Goal: Task Accomplishment & Management: Manage account settings

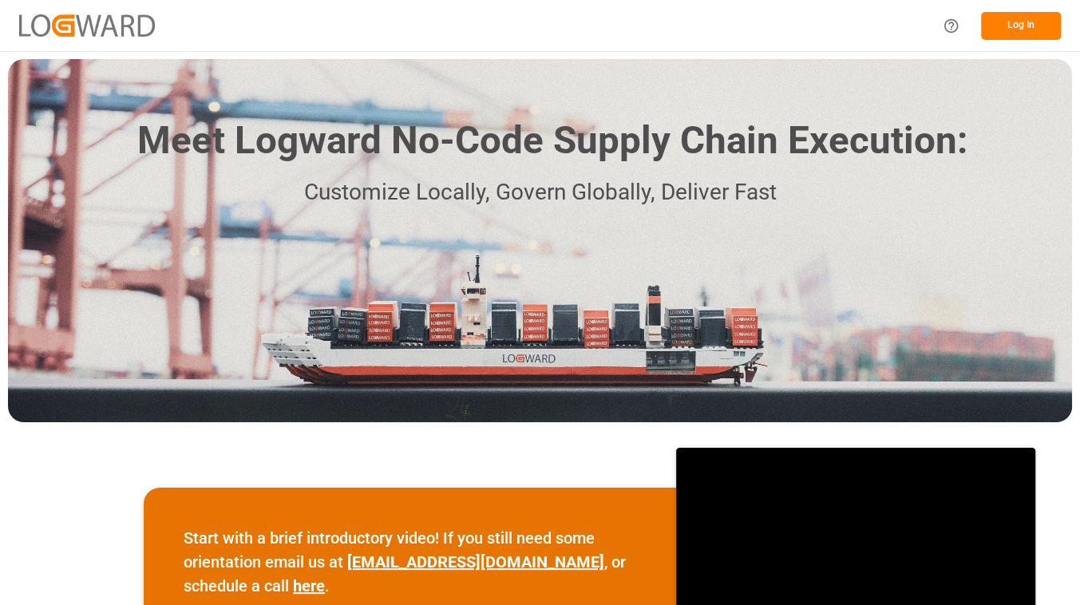
click at [993, 35] on button "Log In" at bounding box center [1021, 26] width 80 height 28
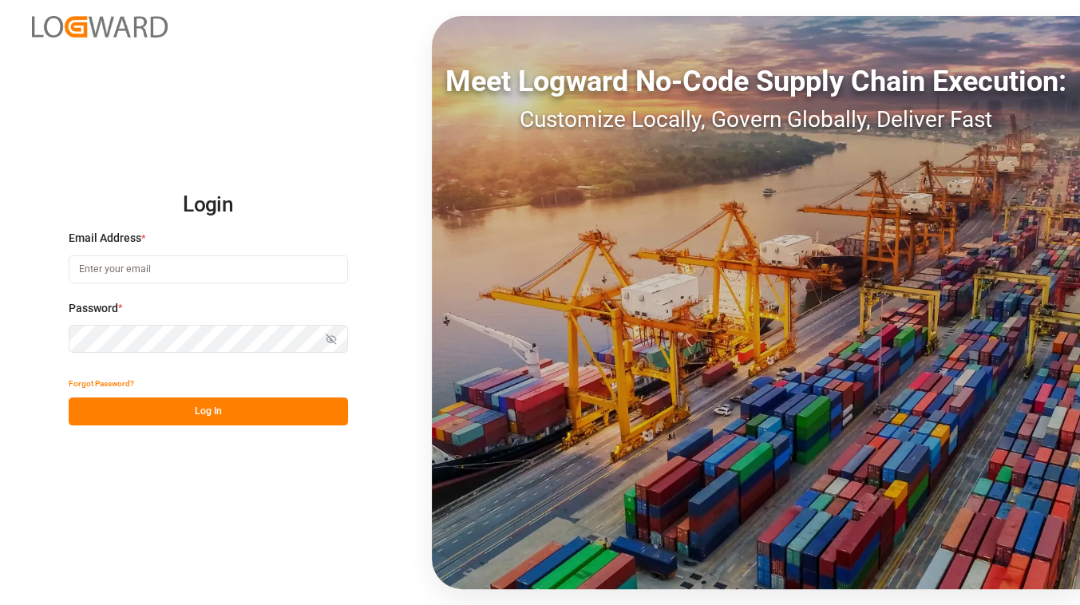
type input "judyta.zulewska@melitta.de"
click at [248, 422] on button "Log In" at bounding box center [208, 412] width 279 height 28
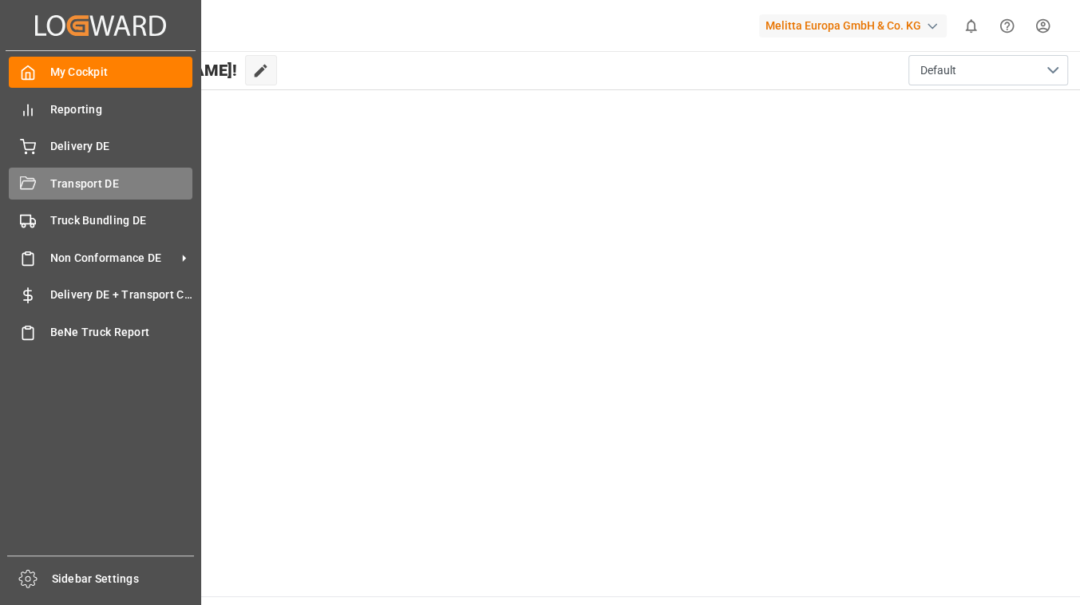
click at [107, 182] on span "Transport DE" at bounding box center [121, 184] width 143 height 17
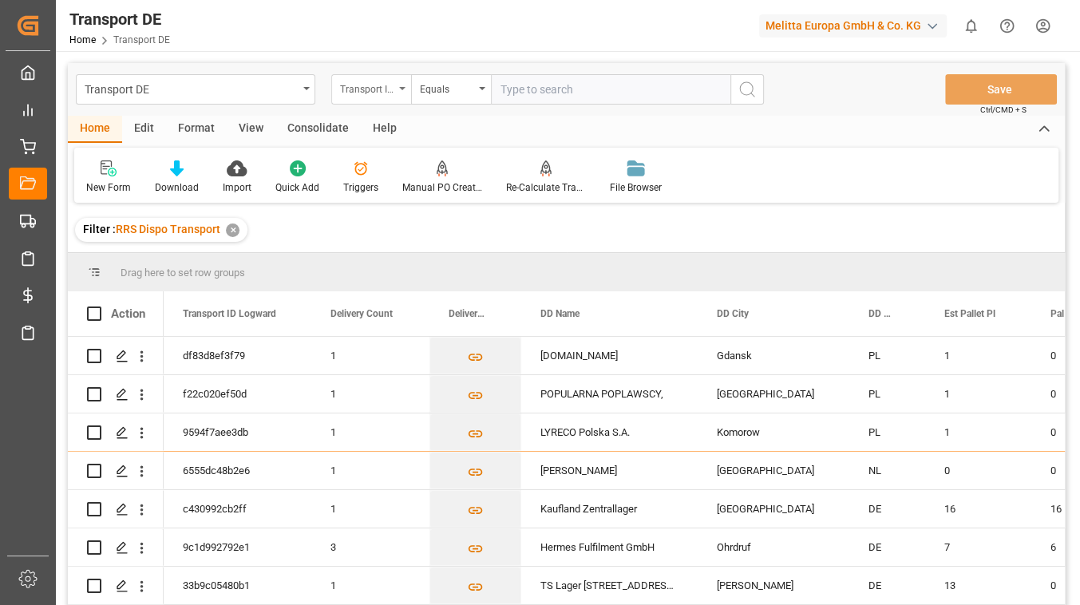
click at [398, 99] on div "Transport ID Logward" at bounding box center [371, 89] width 80 height 30
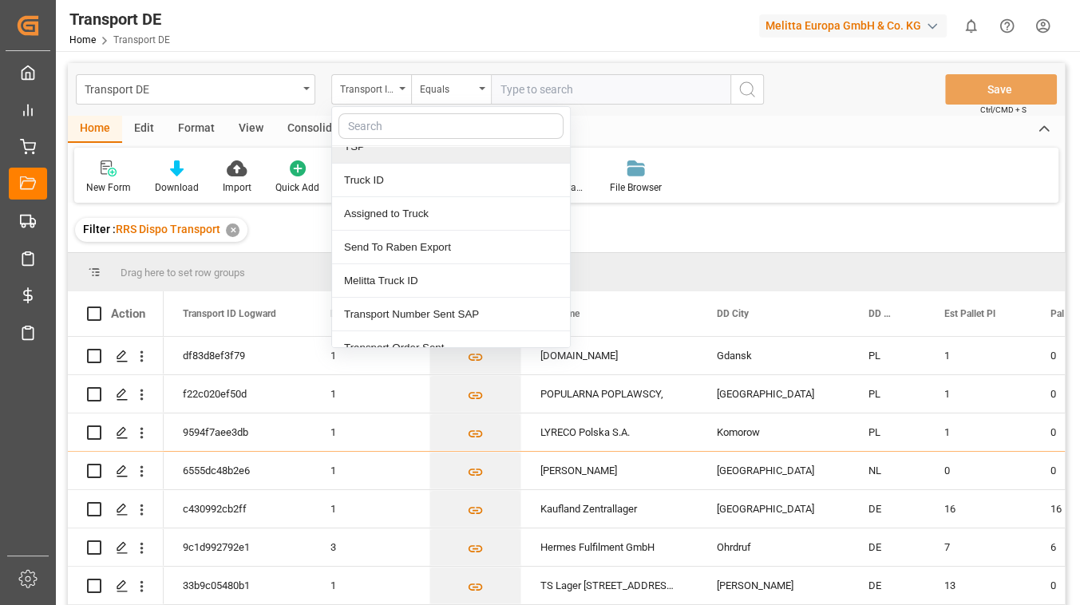
scroll to position [217, 0]
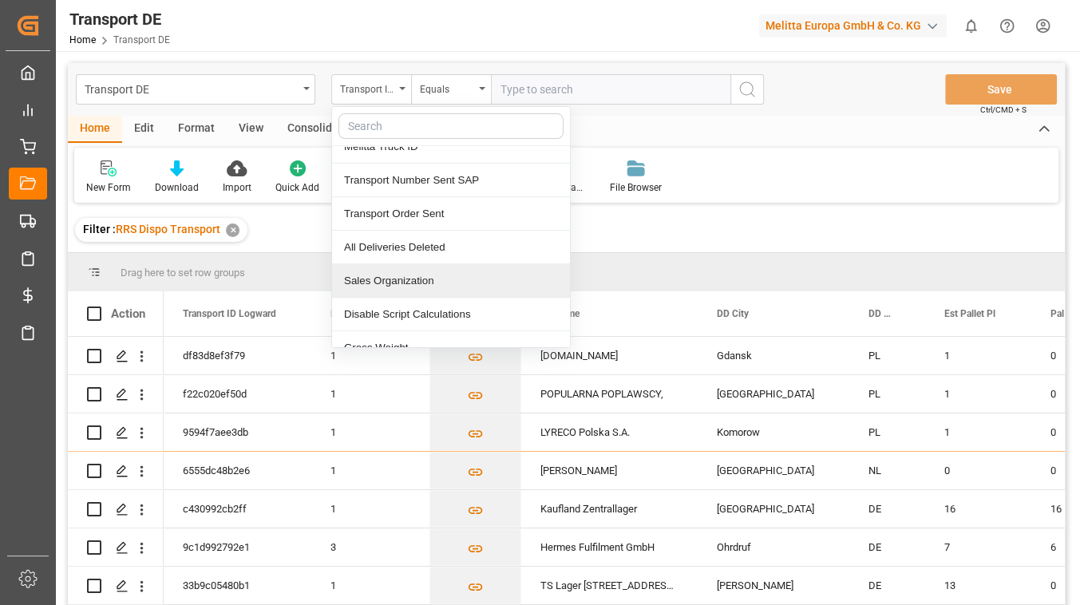
click at [451, 283] on div "Sales Organization" at bounding box center [451, 281] width 238 height 34
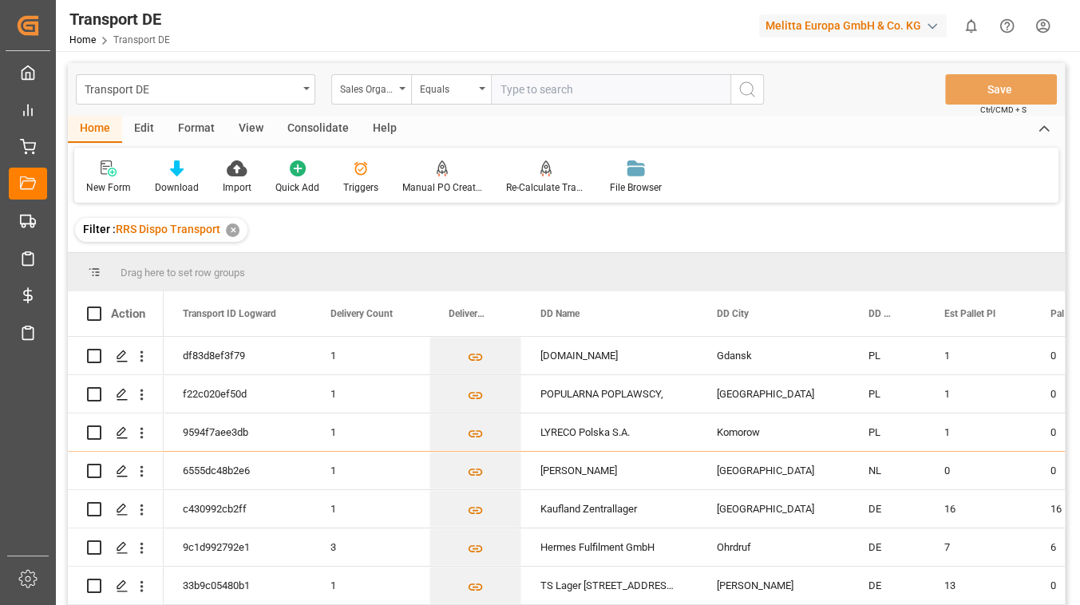
click at [515, 94] on input "text" at bounding box center [611, 89] width 240 height 30
type input "0701"
click at [746, 93] on icon "search button" at bounding box center [747, 89] width 19 height 19
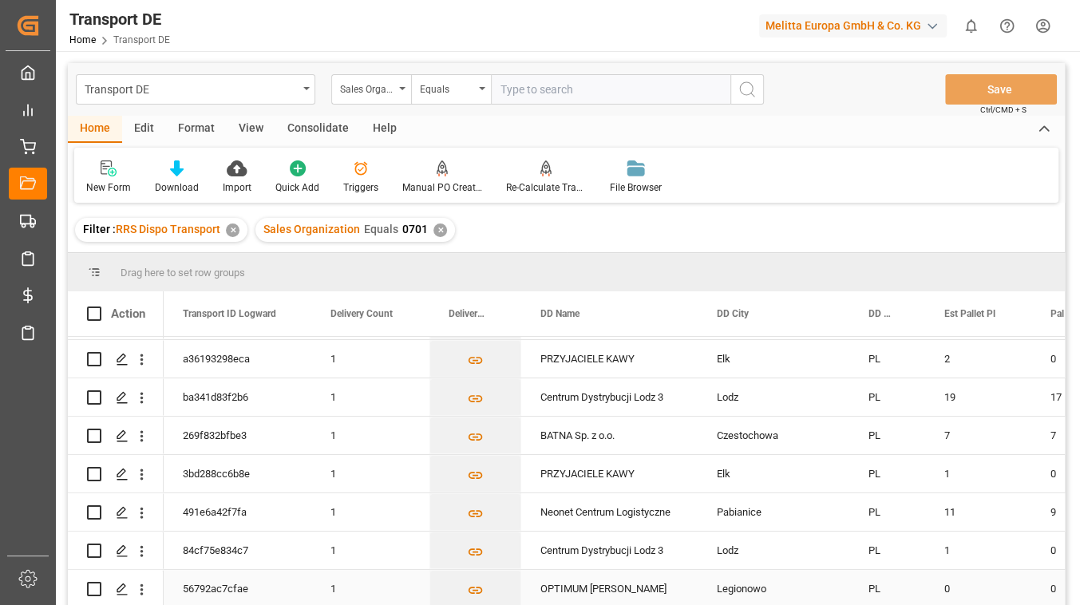
scroll to position [145, 0]
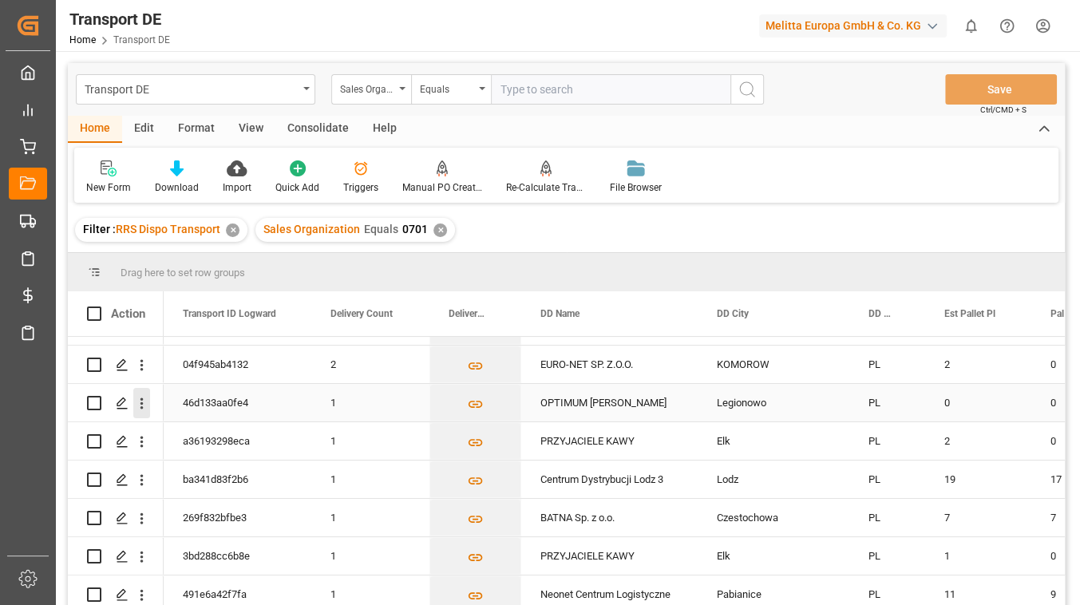
click at [141, 402] on icon "open menu" at bounding box center [142, 403] width 3 height 11
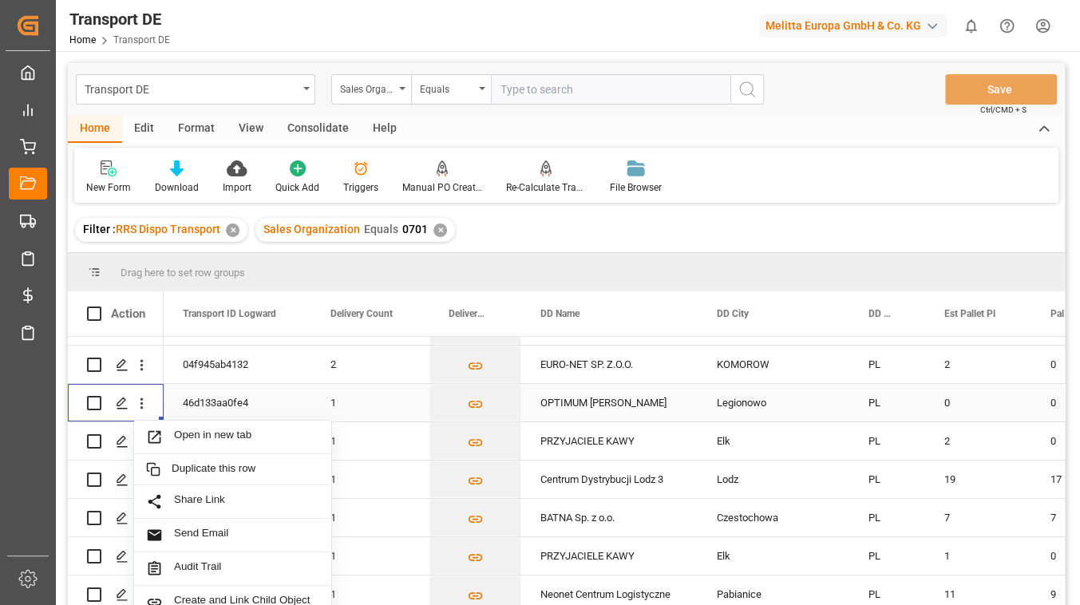
click at [236, 403] on div "46d133aa0fe4" at bounding box center [238, 403] width 148 height 38
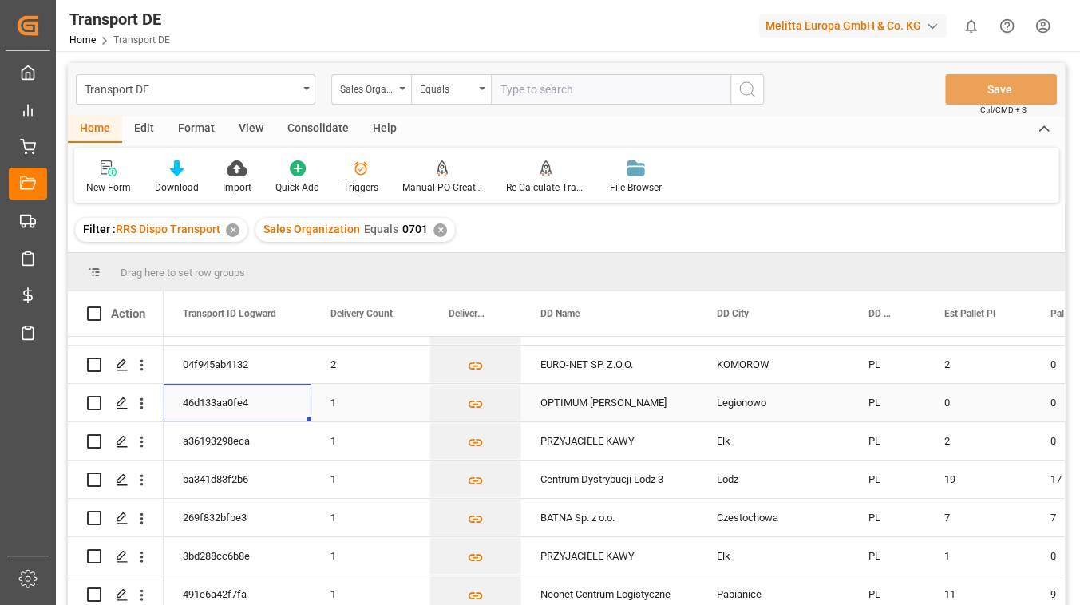
click at [236, 403] on div "46d133aa0fe4" at bounding box center [238, 403] width 148 height 38
click at [93, 404] on input "Press Space to toggle row selection (unchecked)" at bounding box center [94, 403] width 14 height 14
checkbox input "true"
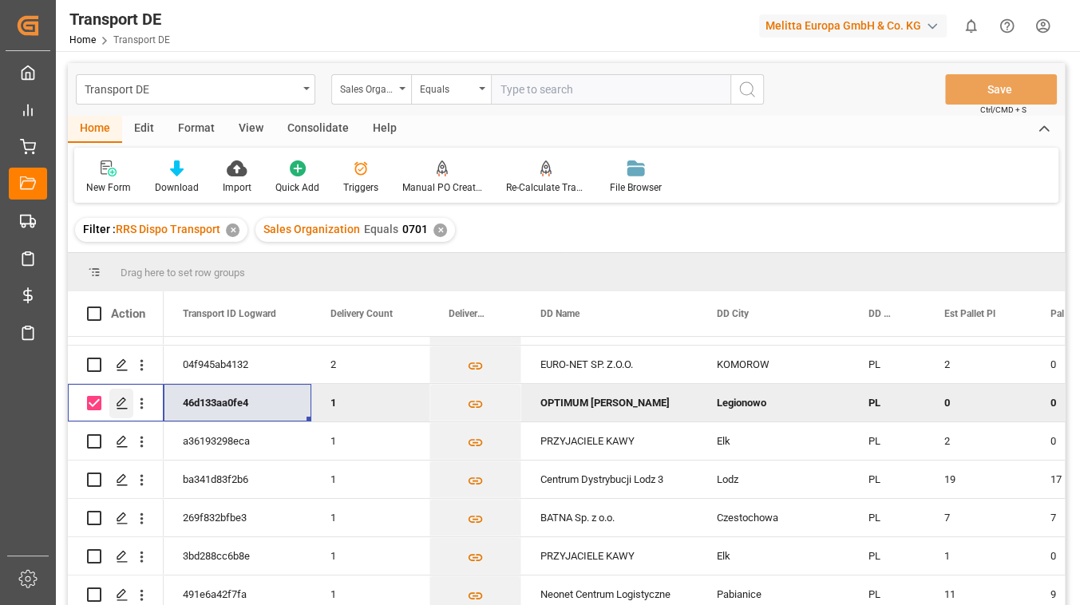
click at [124, 406] on icon "Press SPACE to deselect this row." at bounding box center [122, 403] width 13 height 13
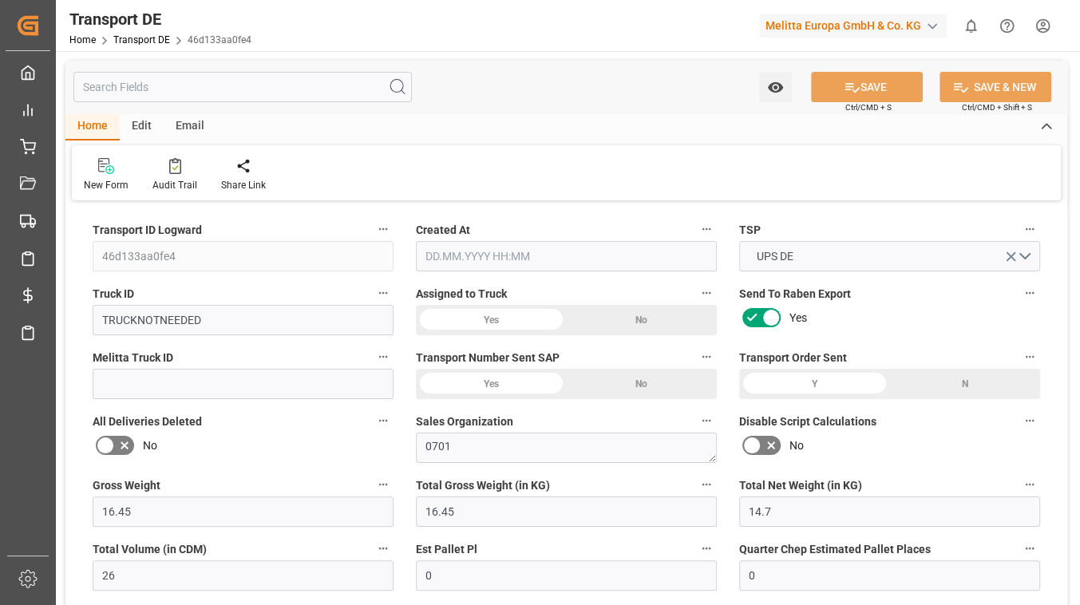
type input "16.45"
type input "14.7"
type input "26"
type input "0"
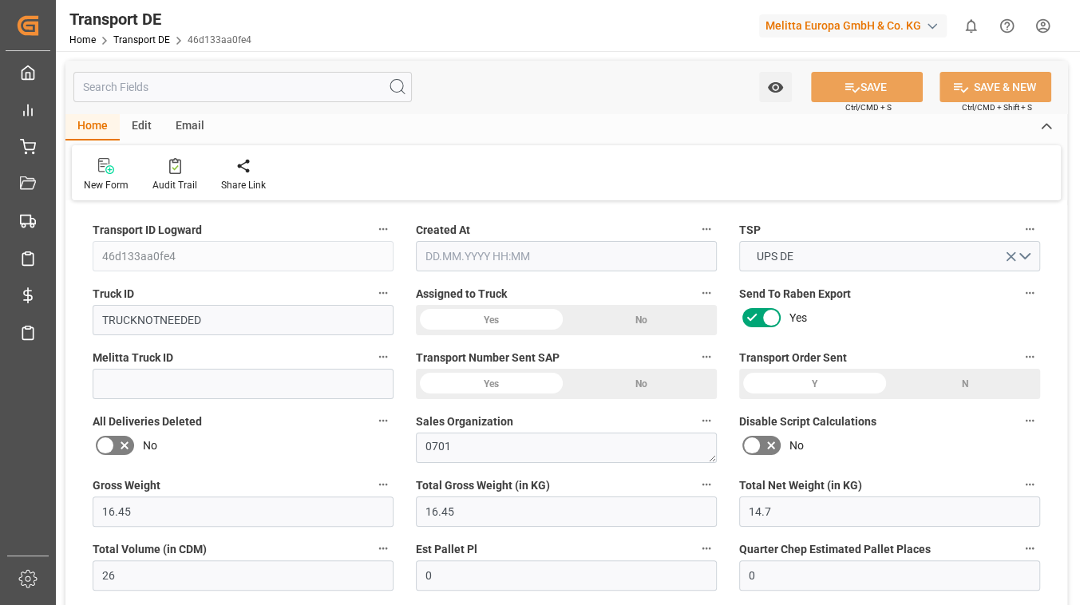
type input "0"
type input "1"
type input "0"
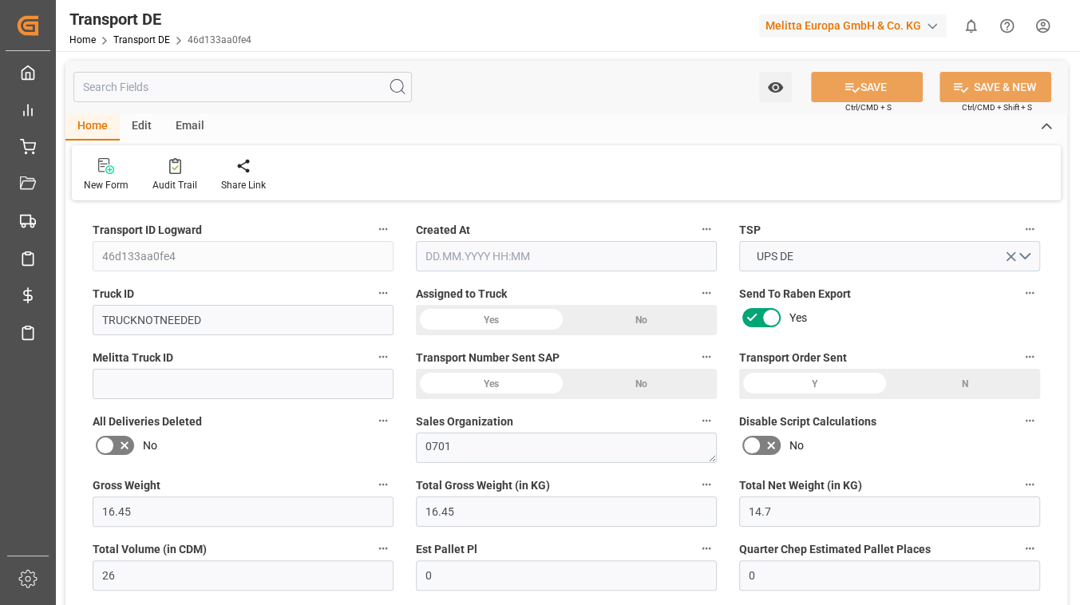
type input "0"
type input "5"
type input "0"
type input "13.15"
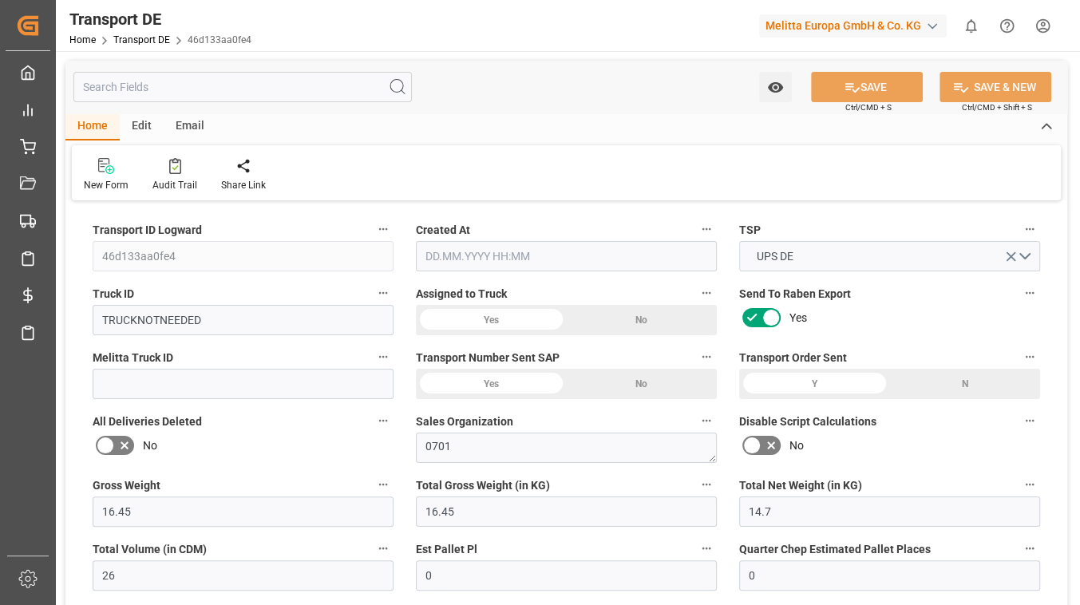
type input "0"
type input "5"
type input "0"
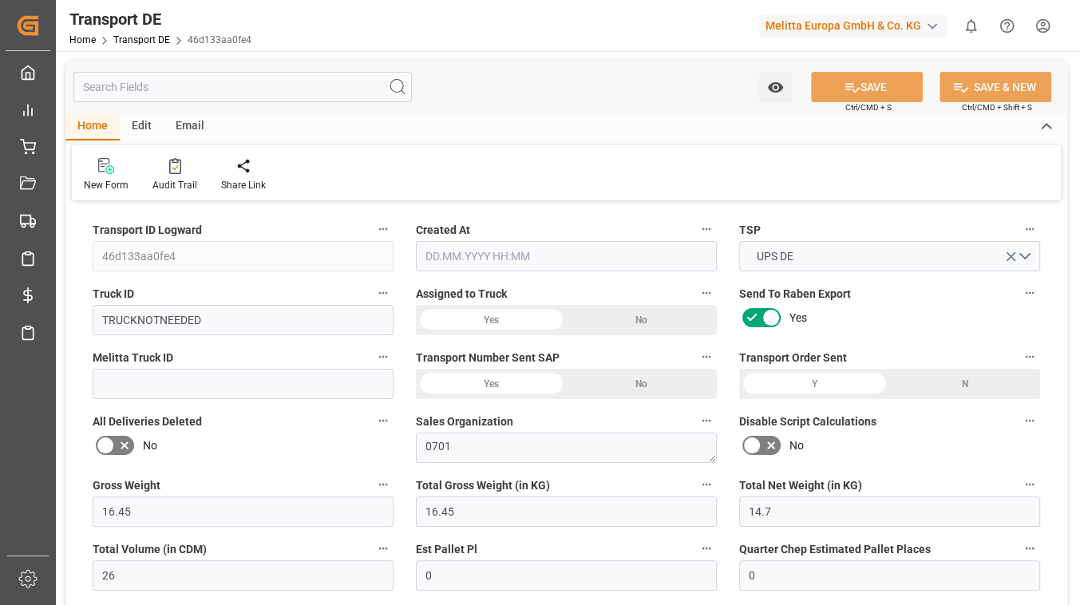
type input "0"
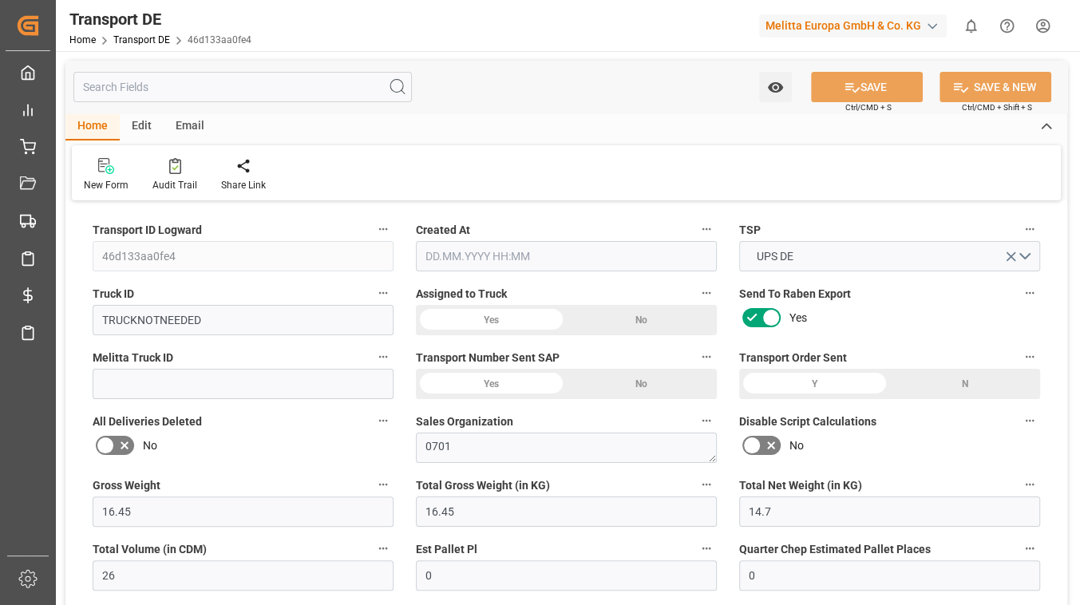
type input "0"
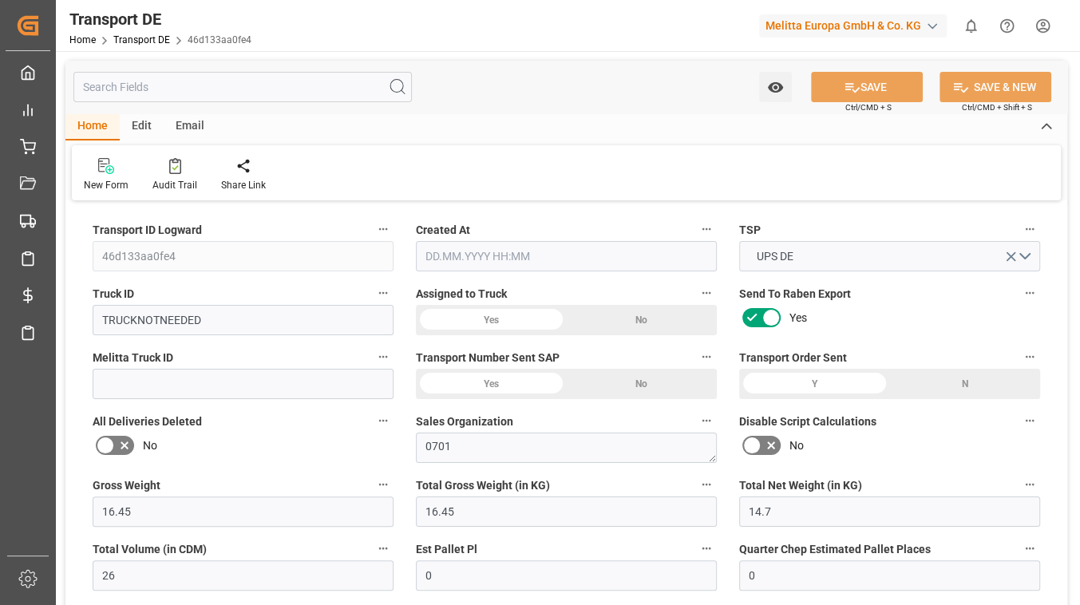
type input "0"
type input "16.45"
type input "2800"
type input "21"
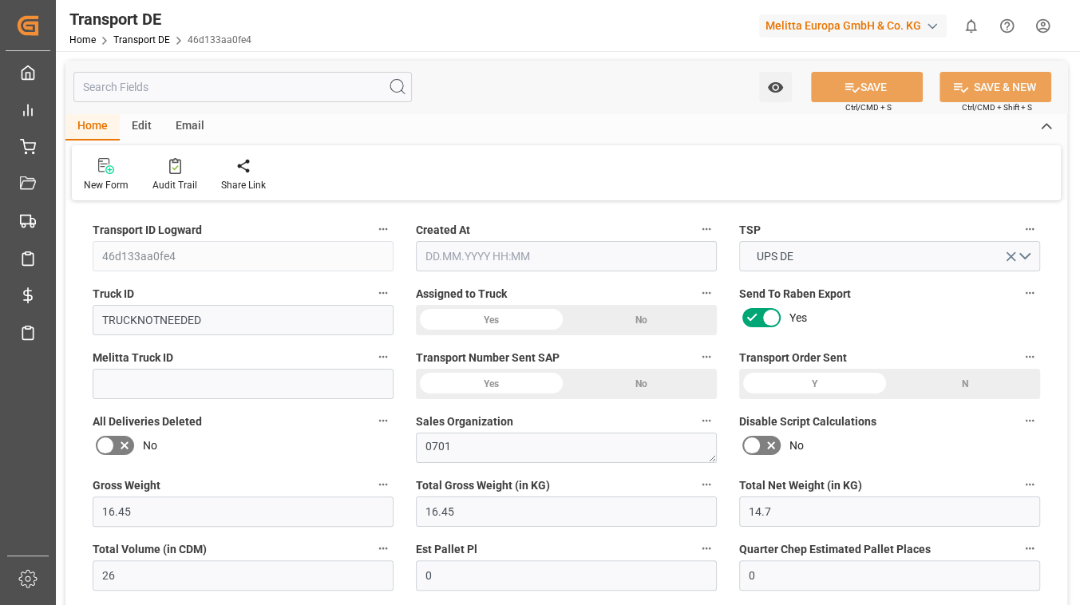
type input "80"
type input "0"
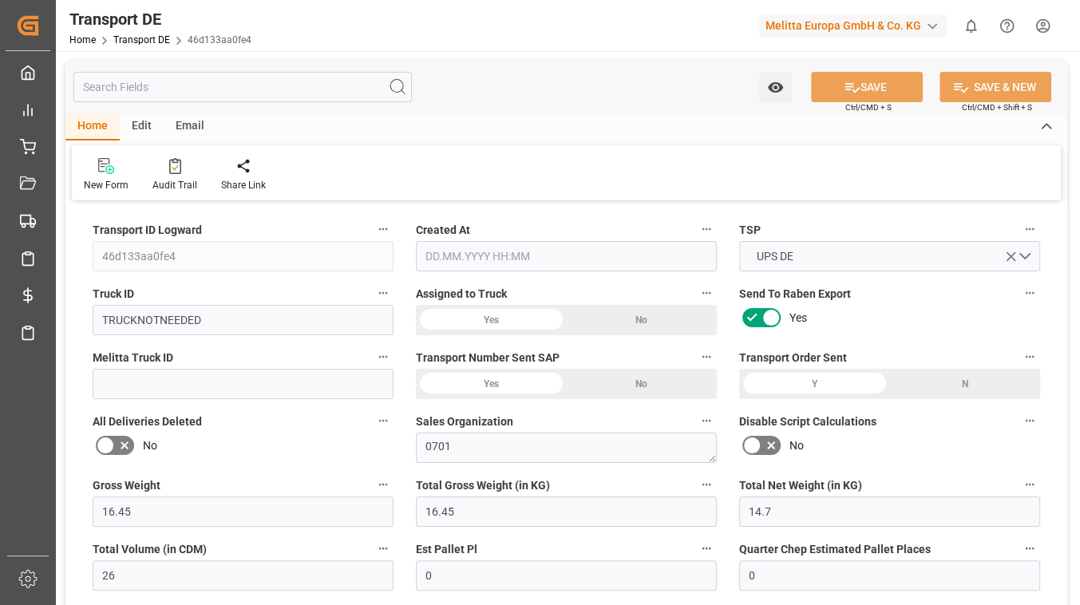
type input "0"
type input "1"
type input "0"
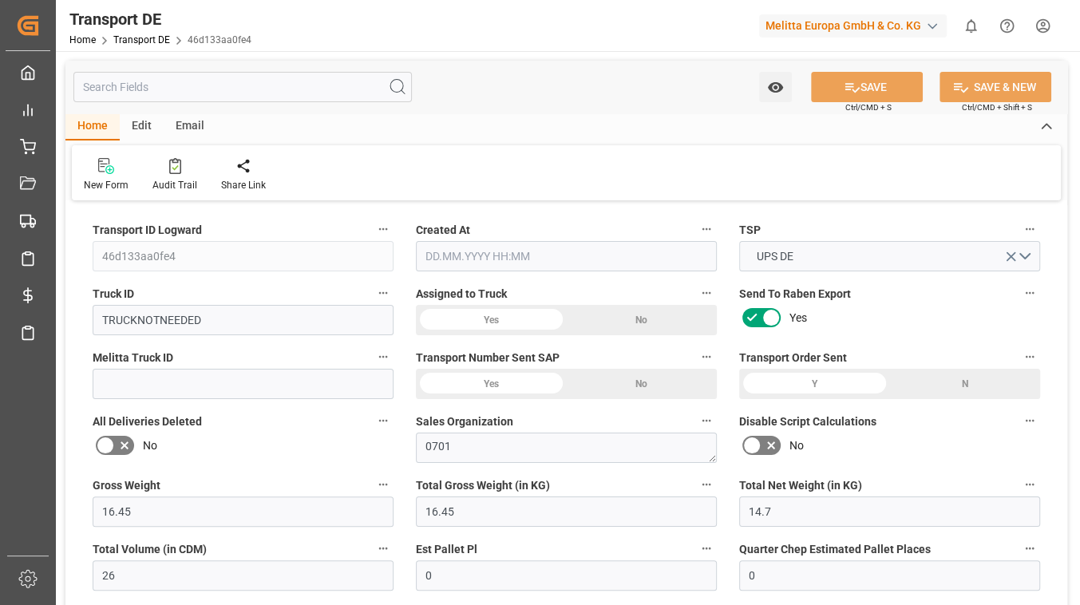
type input "5"
type input "13.15"
type input "0"
type input "17.09.2025 21:00"
type input "19.09.2025"
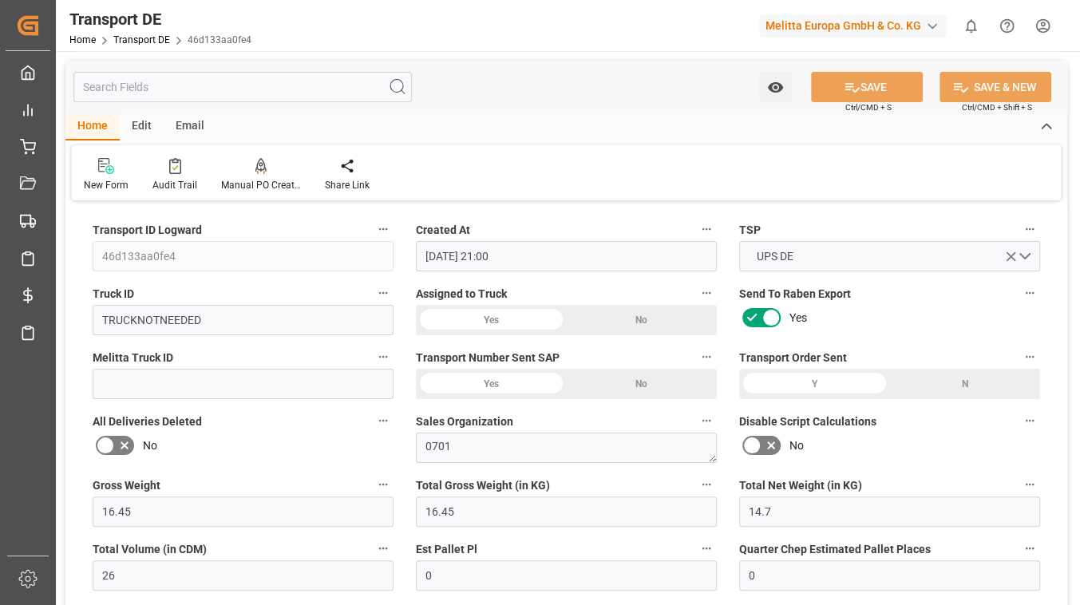
type input "25.09.2025"
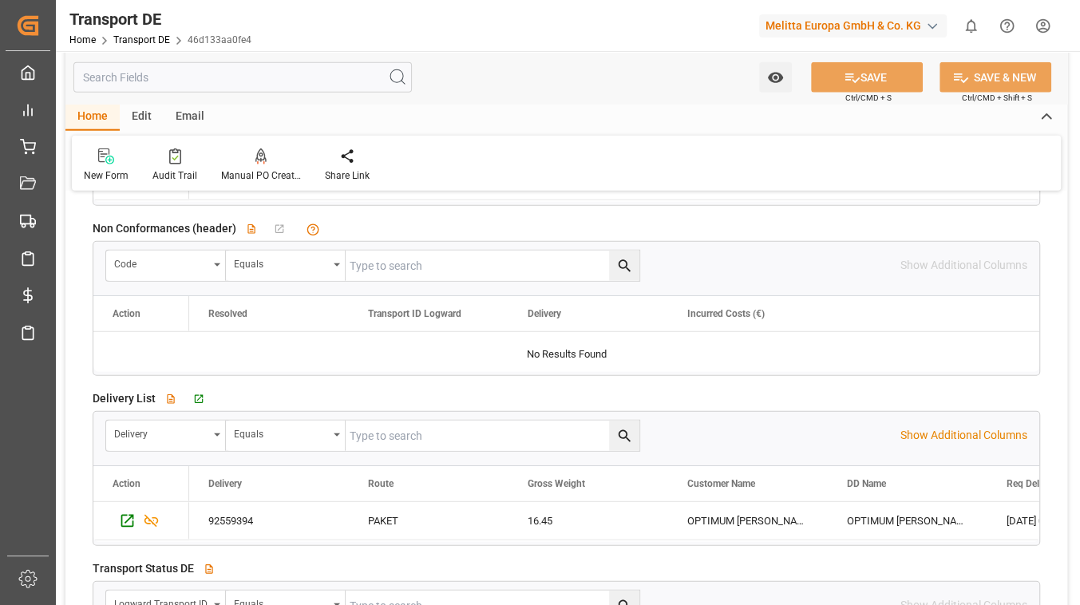
scroll to position [2758, 0]
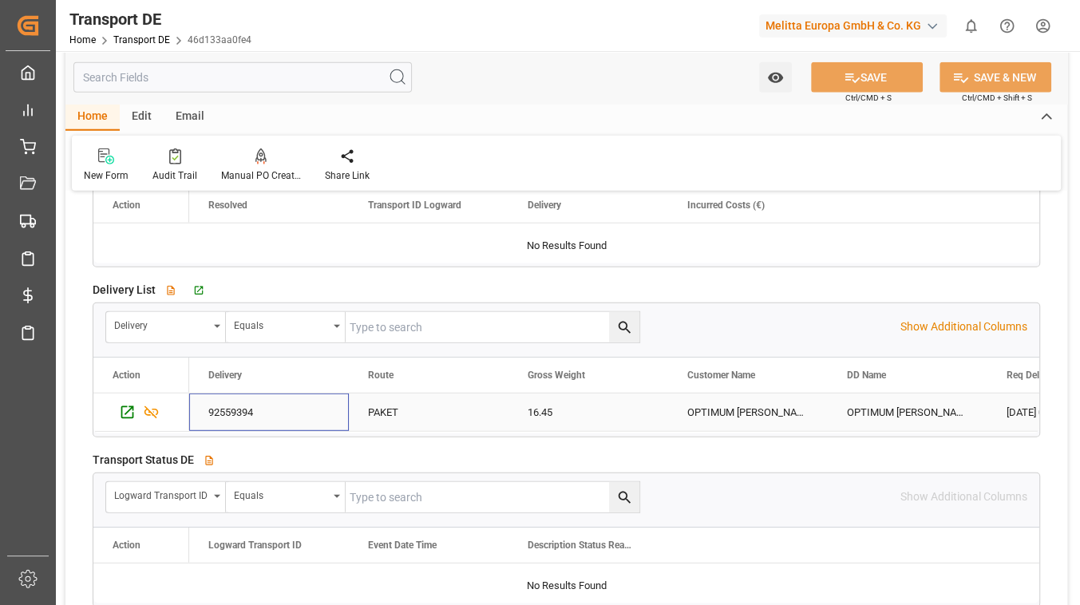
drag, startPoint x: 256, startPoint y: 394, endPoint x: 217, endPoint y: 407, distance: 41.2
click at [239, 397] on div "92559394" at bounding box center [269, 413] width 160 height 38
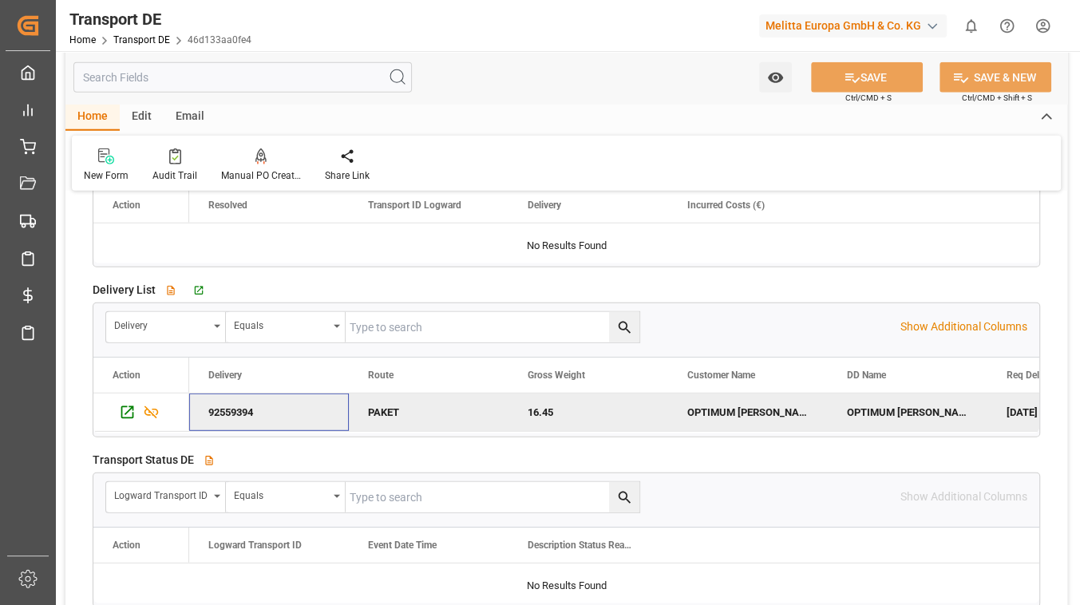
drag, startPoint x: 204, startPoint y: 402, endPoint x: 239, endPoint y: 399, distance: 34.5
click at [239, 399] on div "92559394" at bounding box center [269, 413] width 160 height 38
click at [1047, 30] on html "Created by potrace 1.15, written by Peter Selinger 2001-2017 Created by potrace…" at bounding box center [540, 302] width 1080 height 605
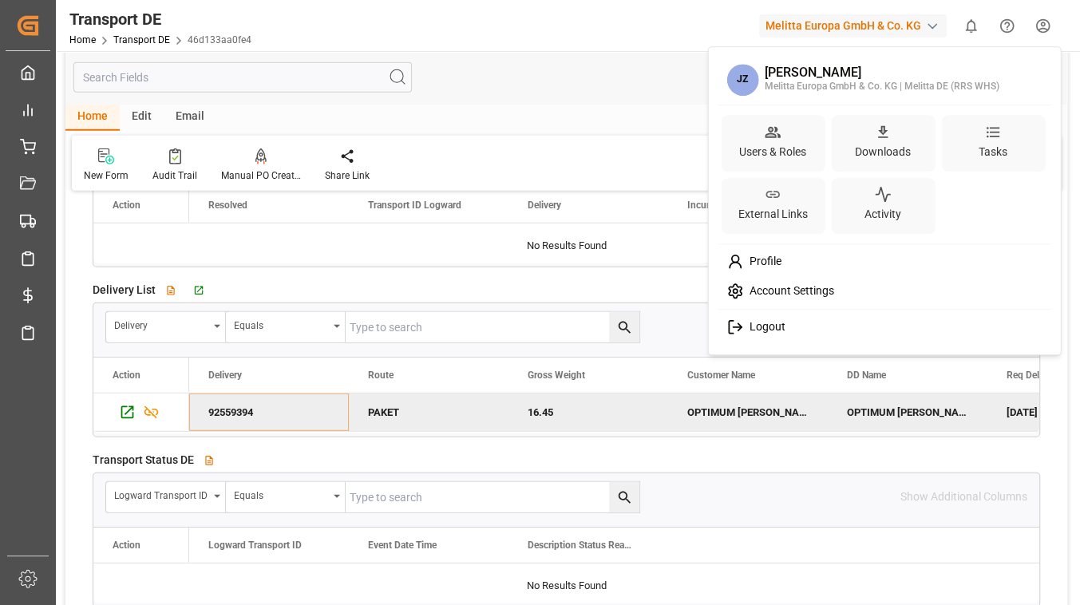
click at [766, 323] on span "Logout" at bounding box center [764, 327] width 42 height 14
